Goal: Browse casually

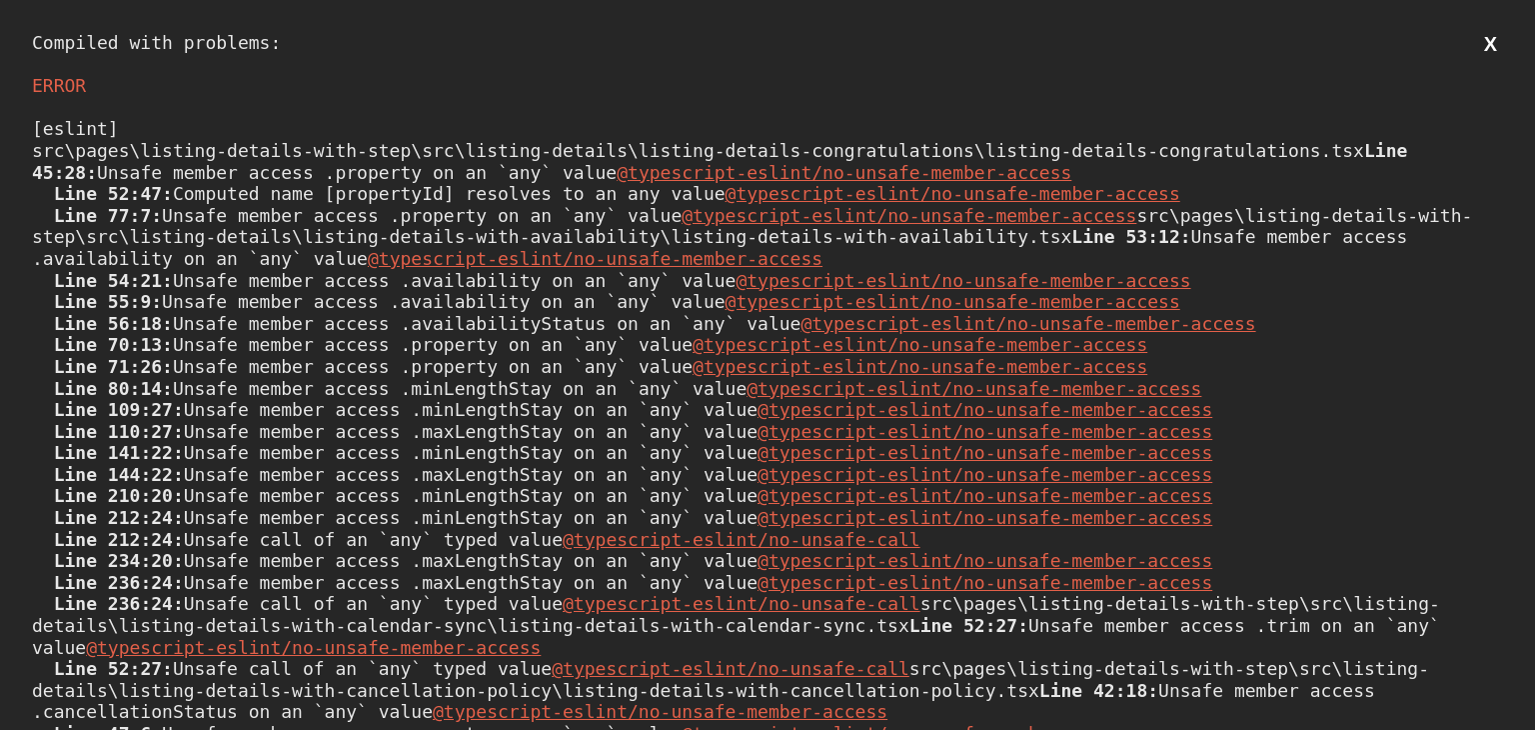
click at [1479, 50] on button "X" at bounding box center [1491, 44] width 25 height 25
click at [1489, 49] on div "Compiled with problems: X ERROR [eslint] src\pages\listing-details-with-step\sr…" at bounding box center [767, 365] width 1535 height 730
click at [1479, 41] on button "X" at bounding box center [1491, 44] width 25 height 25
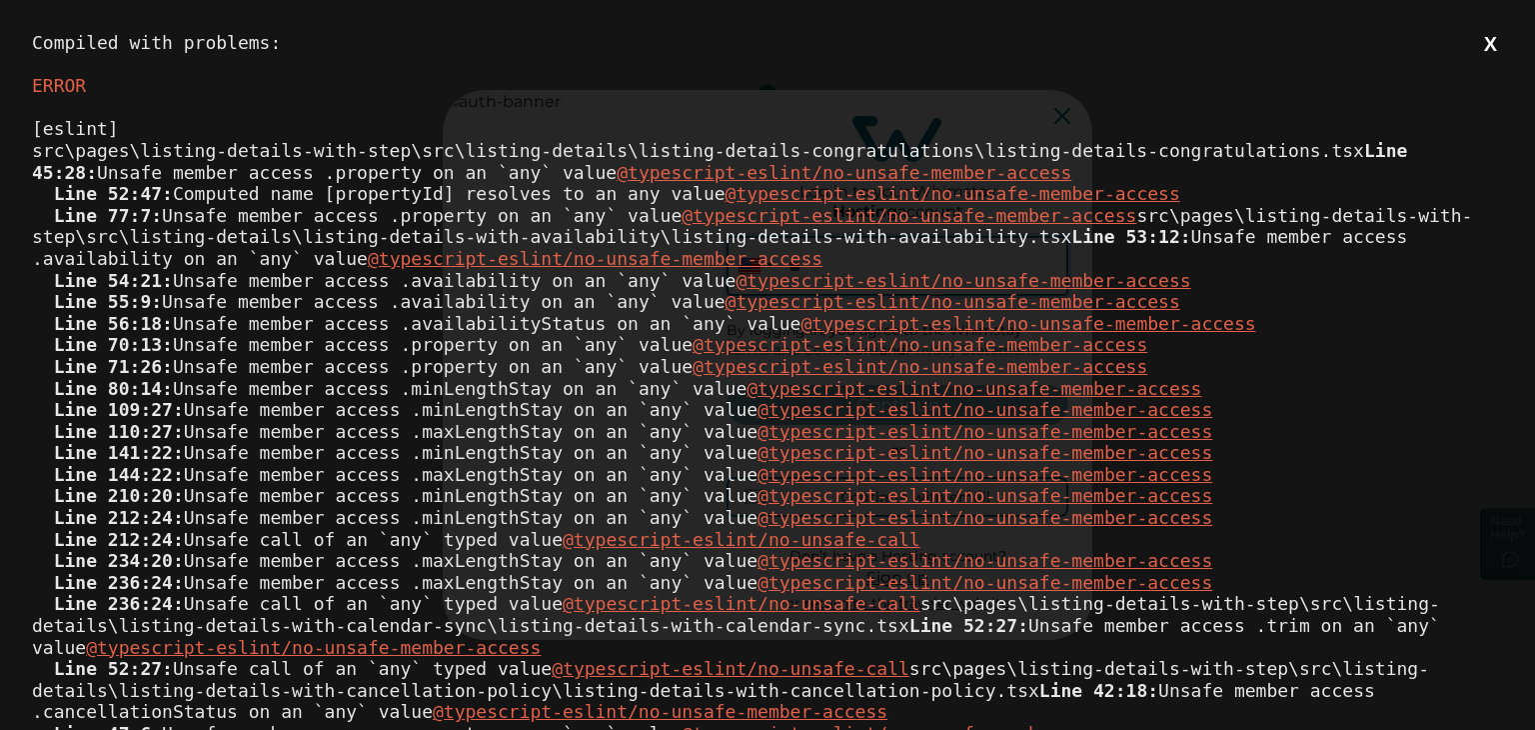
click at [1479, 47] on button "X" at bounding box center [1491, 44] width 25 height 25
